Goal: Entertainment & Leisure: Consume media (video, audio)

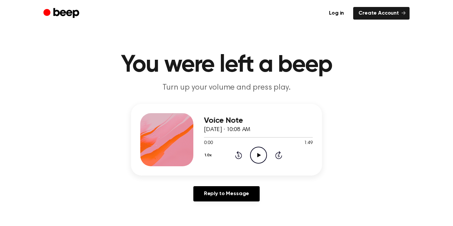
click at [256, 159] on icon "Play Audio" at bounding box center [258, 155] width 17 height 17
click at [262, 160] on icon "Play Audio" at bounding box center [258, 155] width 17 height 17
